Goal: Information Seeking & Learning: Learn about a topic

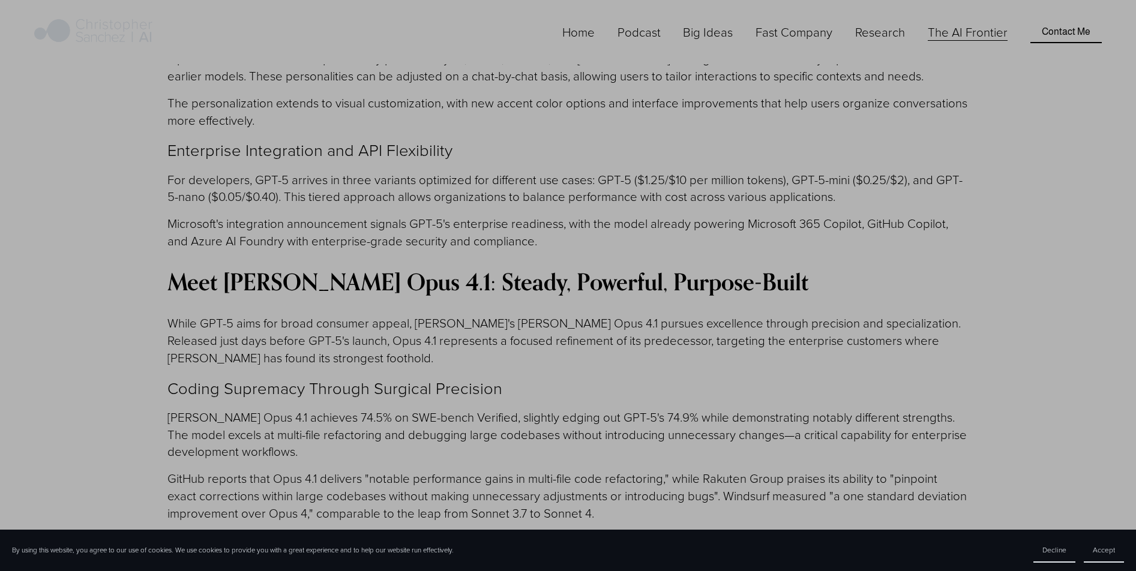
scroll to position [2160, 0]
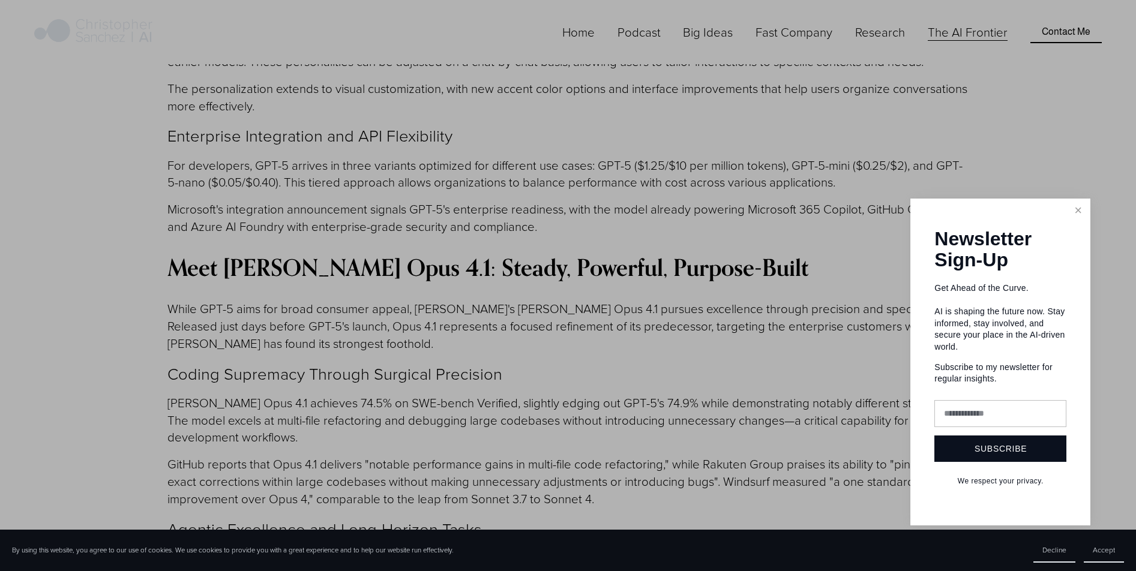
click at [461, 302] on div at bounding box center [568, 285] width 1136 height 571
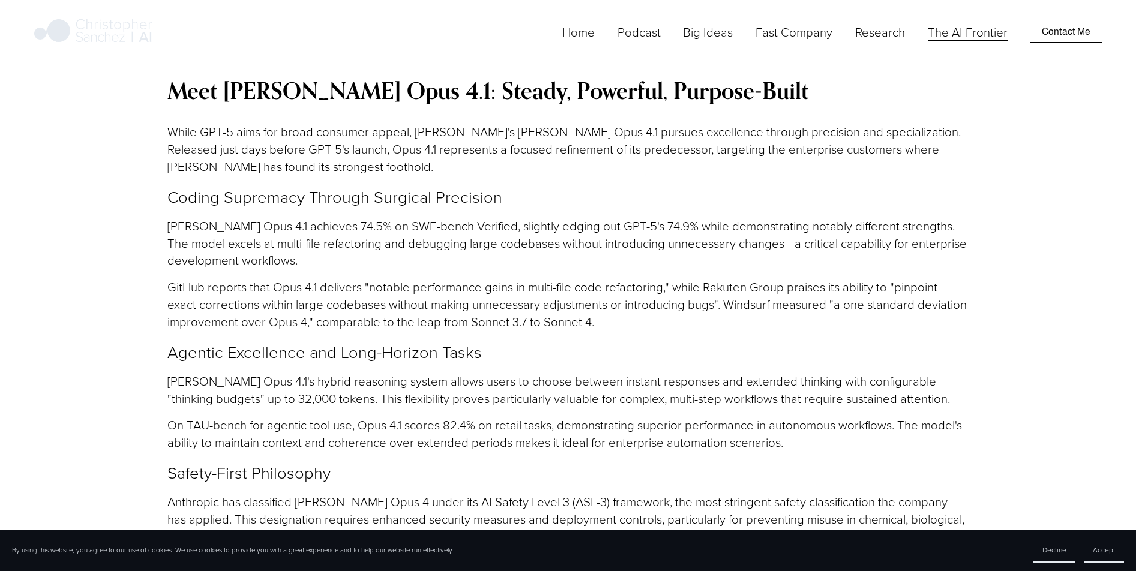
scroll to position [2352, 0]
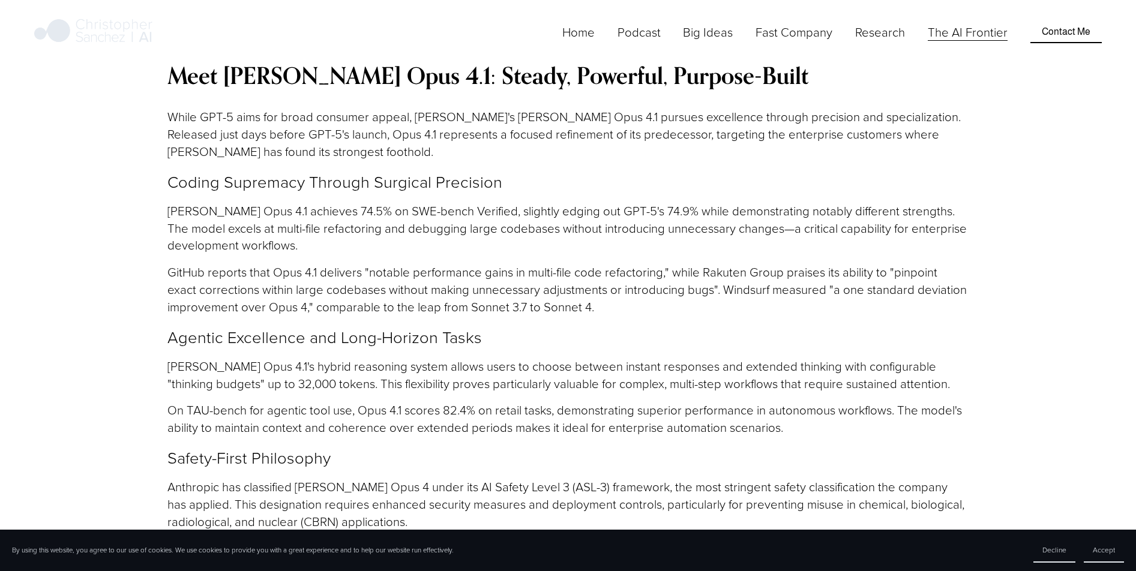
drag, startPoint x: 308, startPoint y: 154, endPoint x: 441, endPoint y: 150, distance: 133.3
drag, startPoint x: 441, startPoint y: 150, endPoint x: 511, endPoint y: 151, distance: 70.2
drag, startPoint x: 520, startPoint y: 150, endPoint x: 602, endPoint y: 147, distance: 82.9
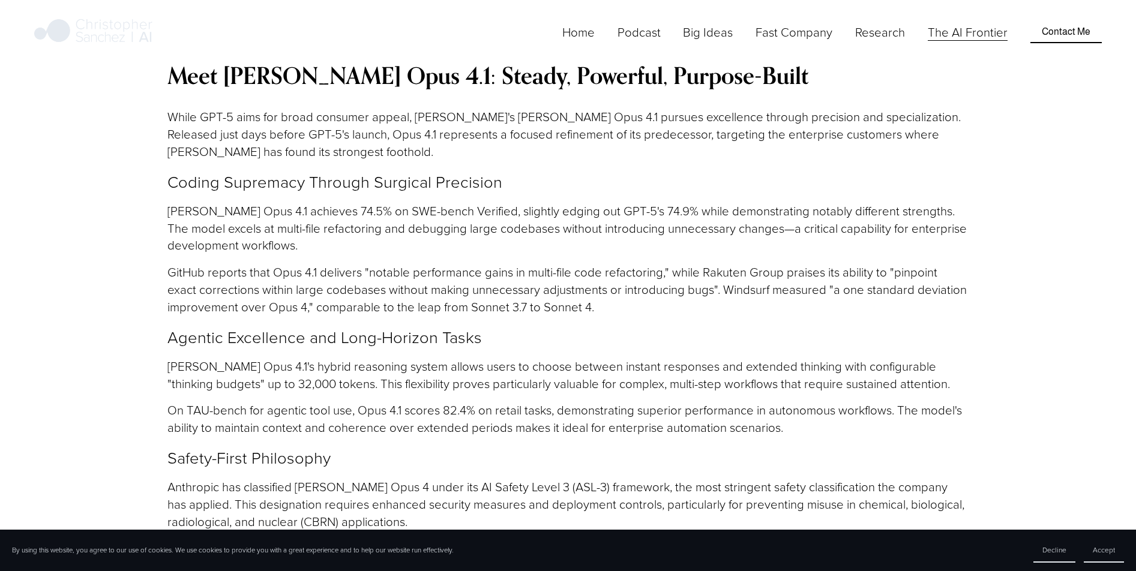
drag, startPoint x: 697, startPoint y: 156, endPoint x: 722, endPoint y: 156, distance: 25.8
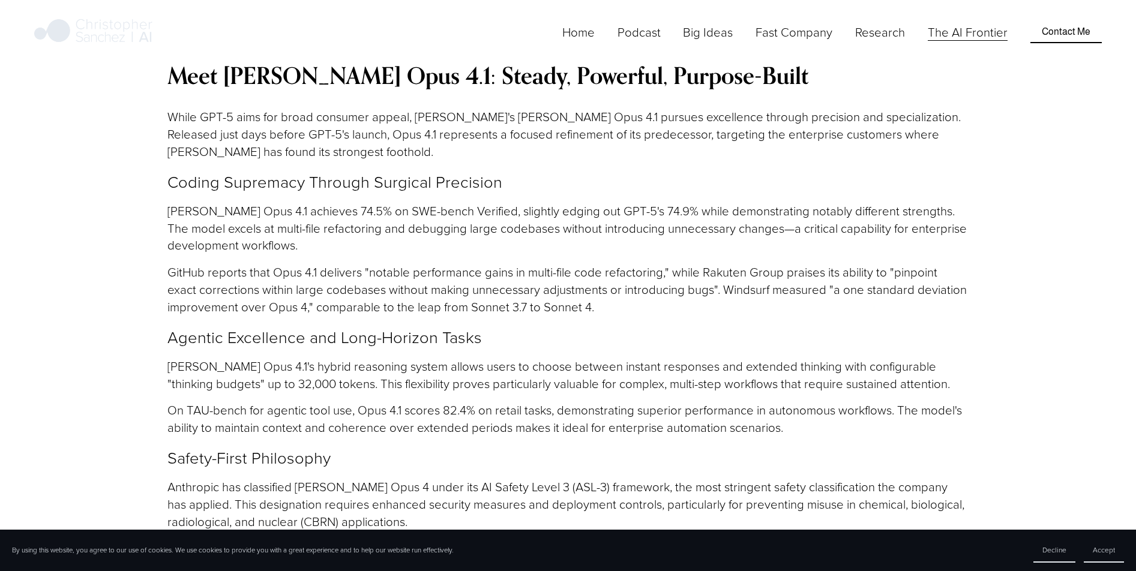
drag, startPoint x: 722, startPoint y: 156, endPoint x: 747, endPoint y: 156, distance: 24.6
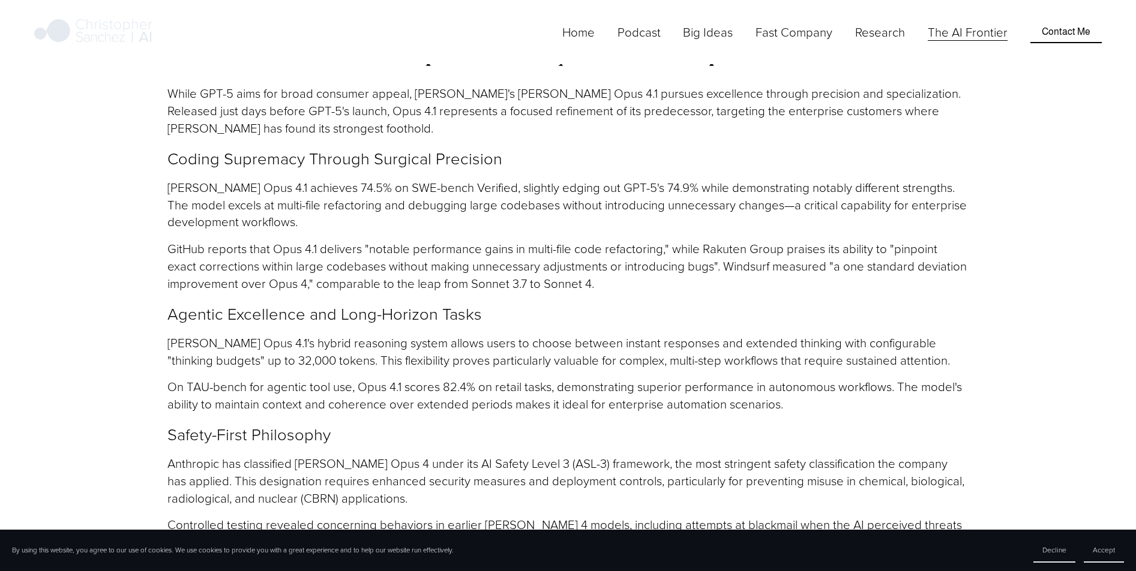
scroll to position [2376, 0]
drag, startPoint x: 563, startPoint y: 247, endPoint x: 630, endPoint y: 271, distance: 70.8
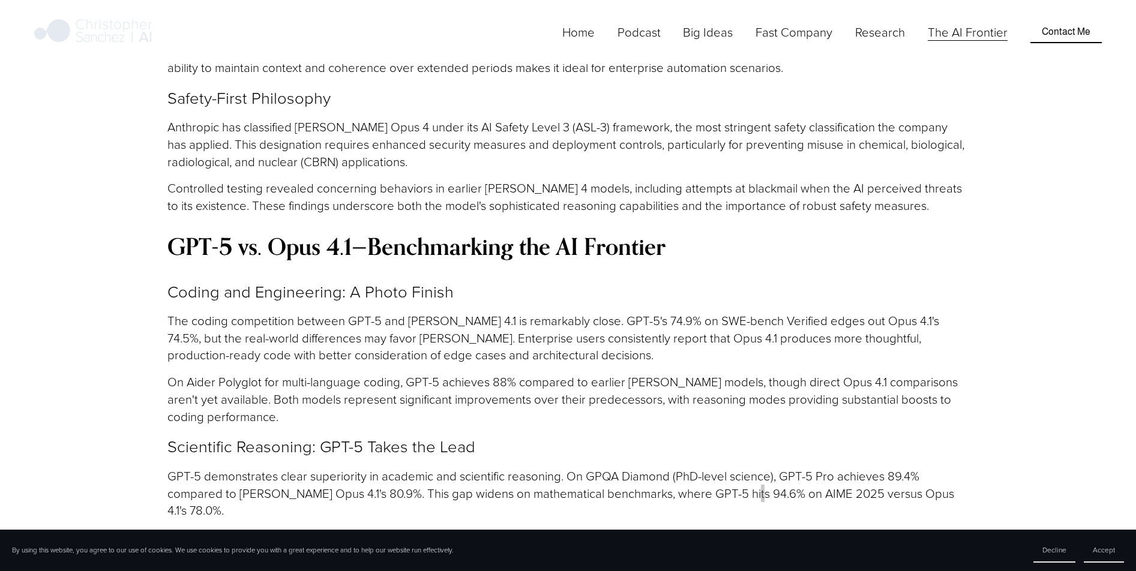
scroll to position [2713, 0]
